Goal: Task Accomplishment & Management: Use online tool/utility

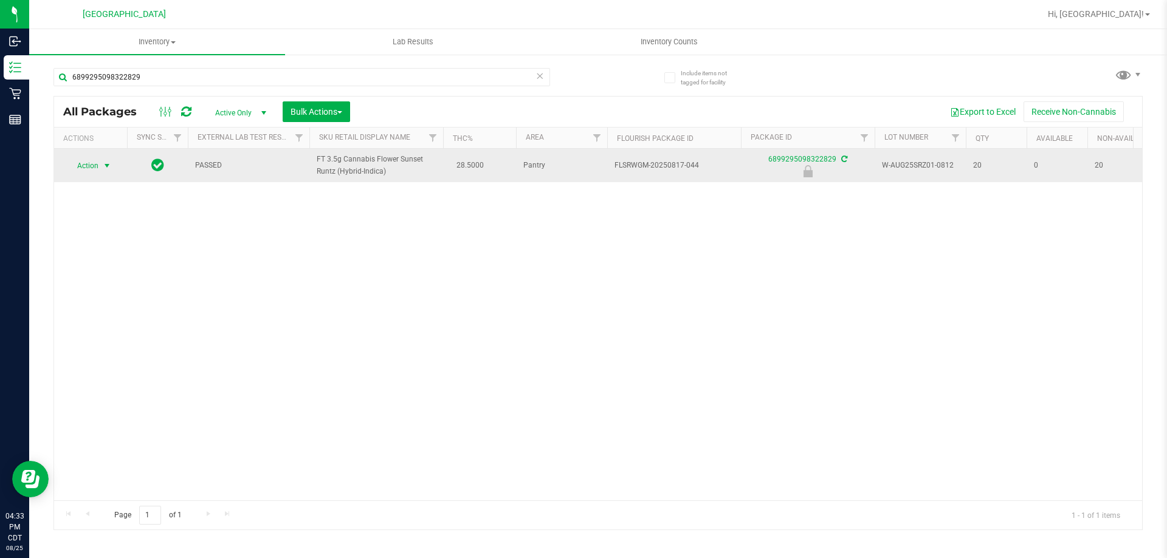
type input "6899295098322829"
click at [92, 171] on span "Action" at bounding box center [82, 165] width 33 height 17
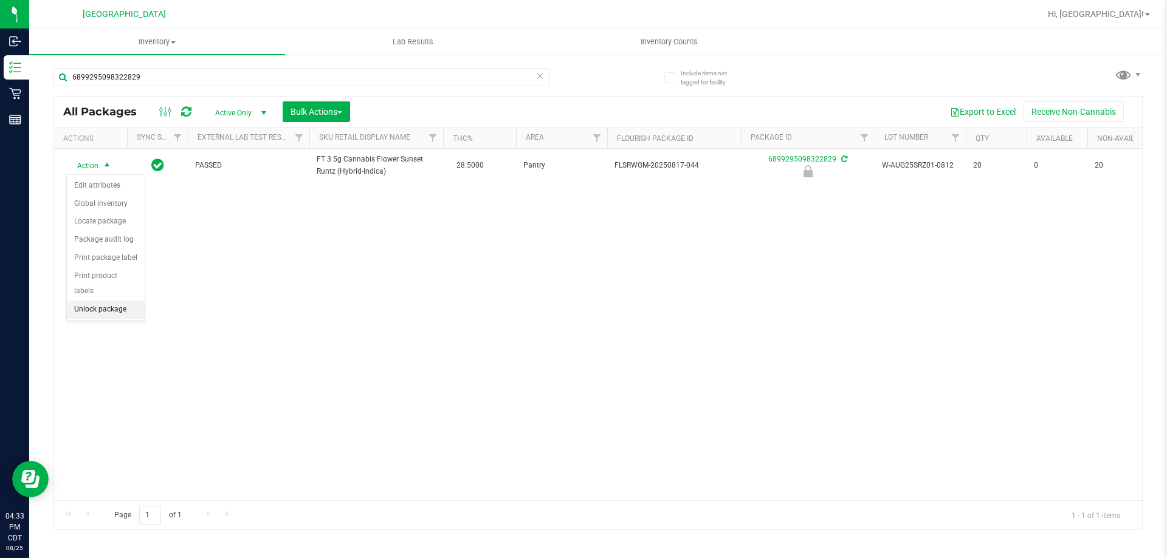
click at [93, 301] on li "Unlock package" at bounding box center [106, 310] width 78 height 18
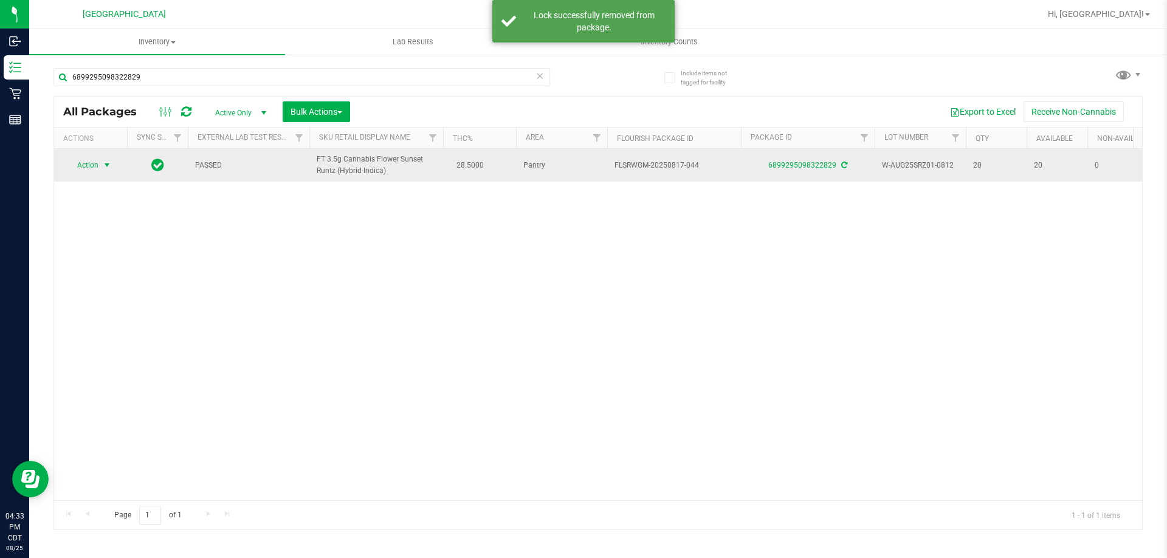
click at [97, 163] on span "Action" at bounding box center [82, 165] width 33 height 17
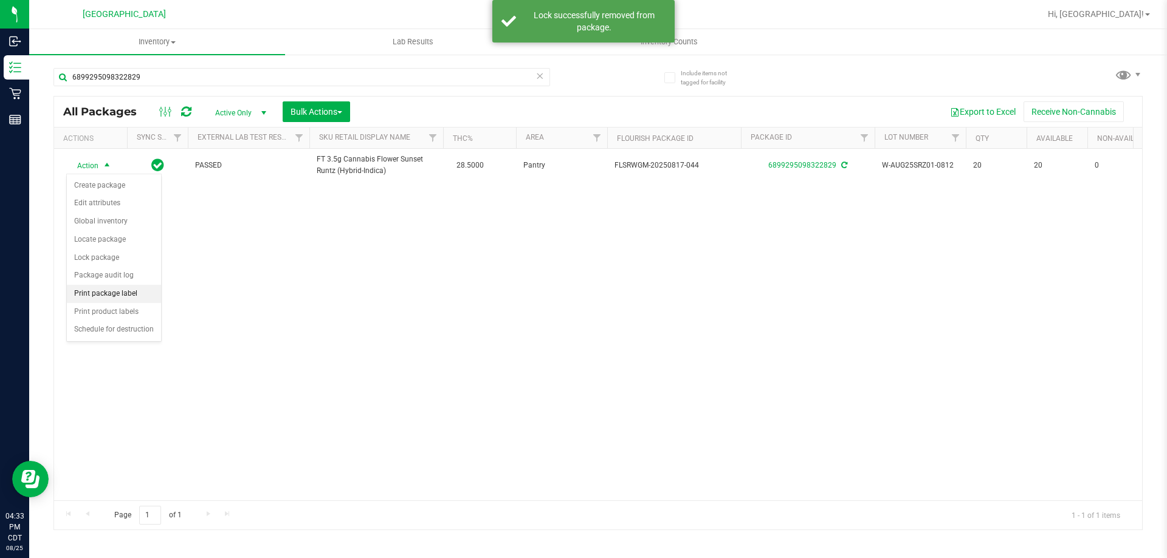
click at [111, 287] on li "Print package label" at bounding box center [114, 294] width 94 height 18
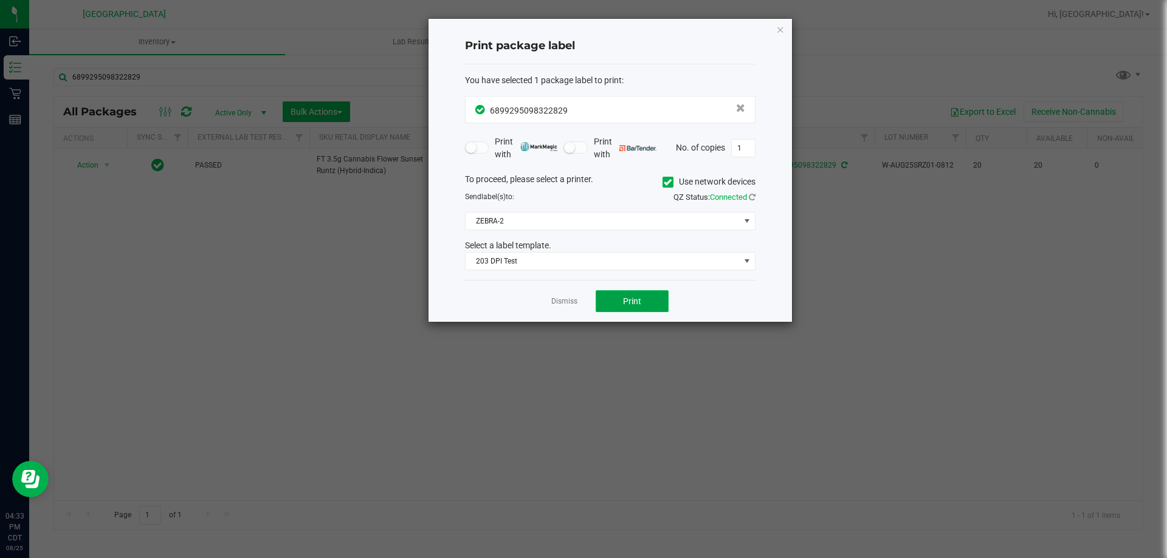
click at [635, 297] on span "Print" at bounding box center [632, 301] width 18 height 10
click at [778, 31] on icon "button" at bounding box center [780, 29] width 9 height 15
